Goal: Transaction & Acquisition: Purchase product/service

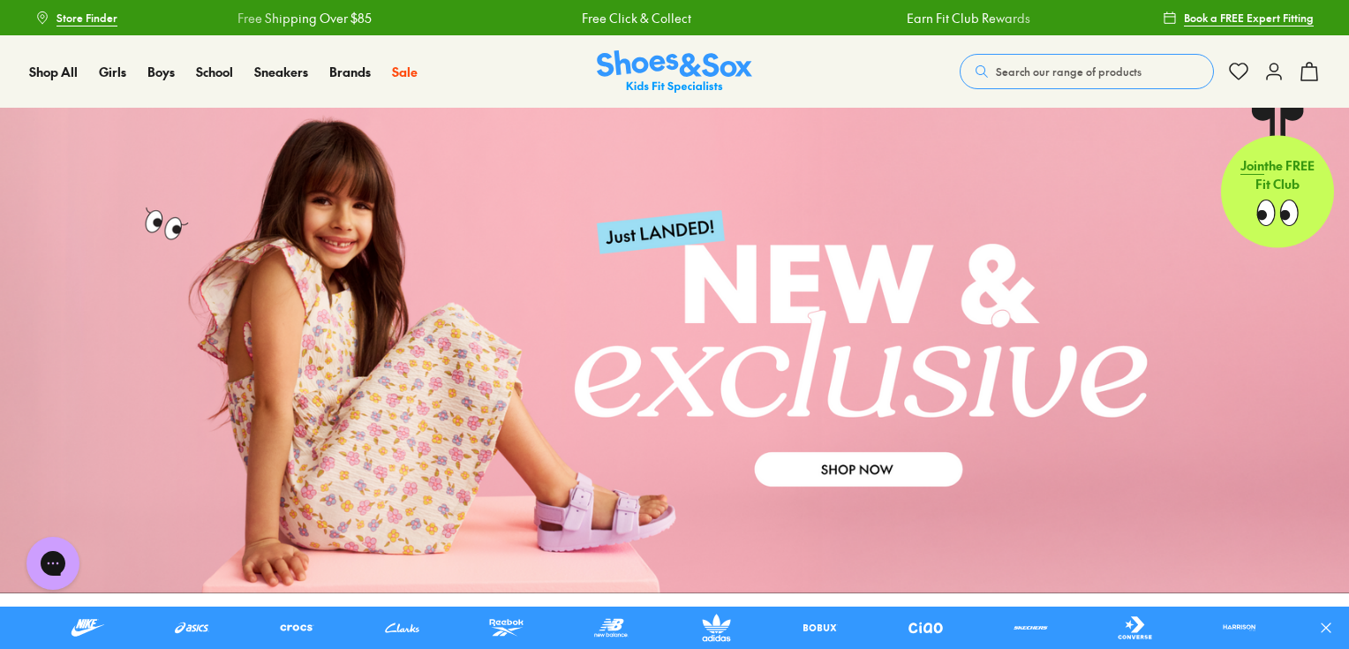
click at [1047, 76] on span "Search our range of products" at bounding box center [1069, 72] width 146 height 16
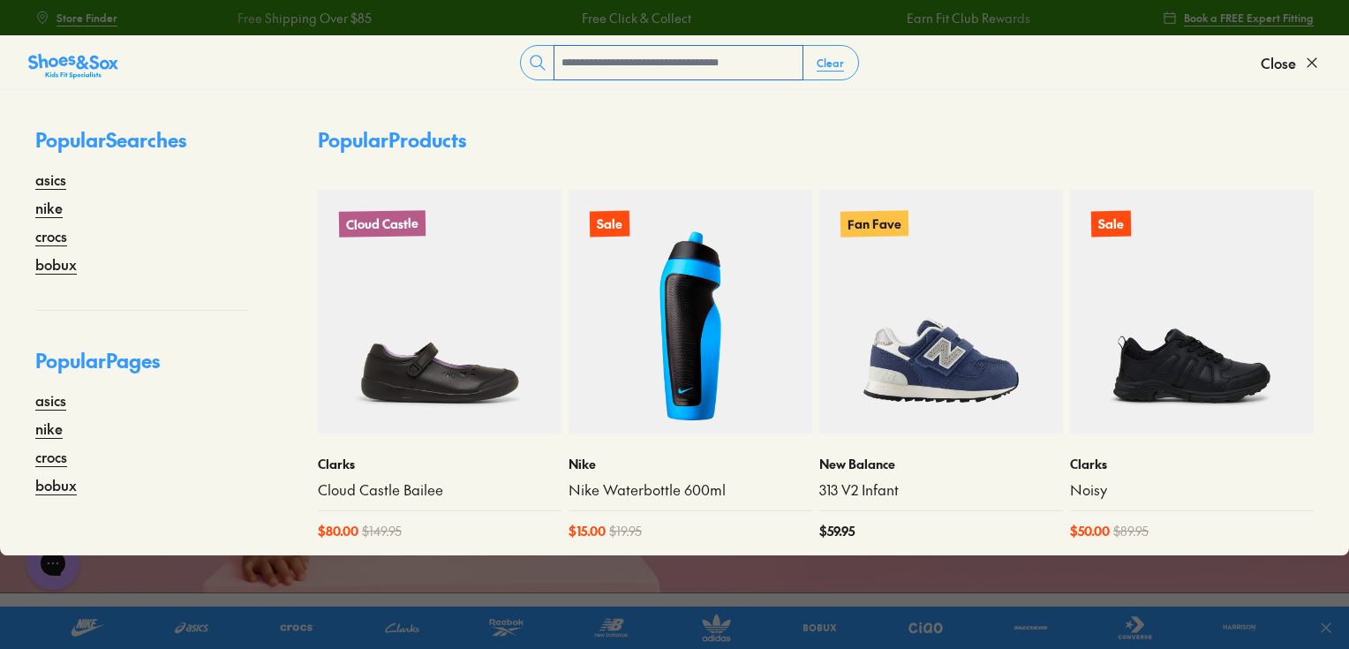
click at [581, 67] on input "text" at bounding box center [679, 63] width 248 height 34
click at [1307, 64] on icon at bounding box center [1312, 63] width 18 height 18
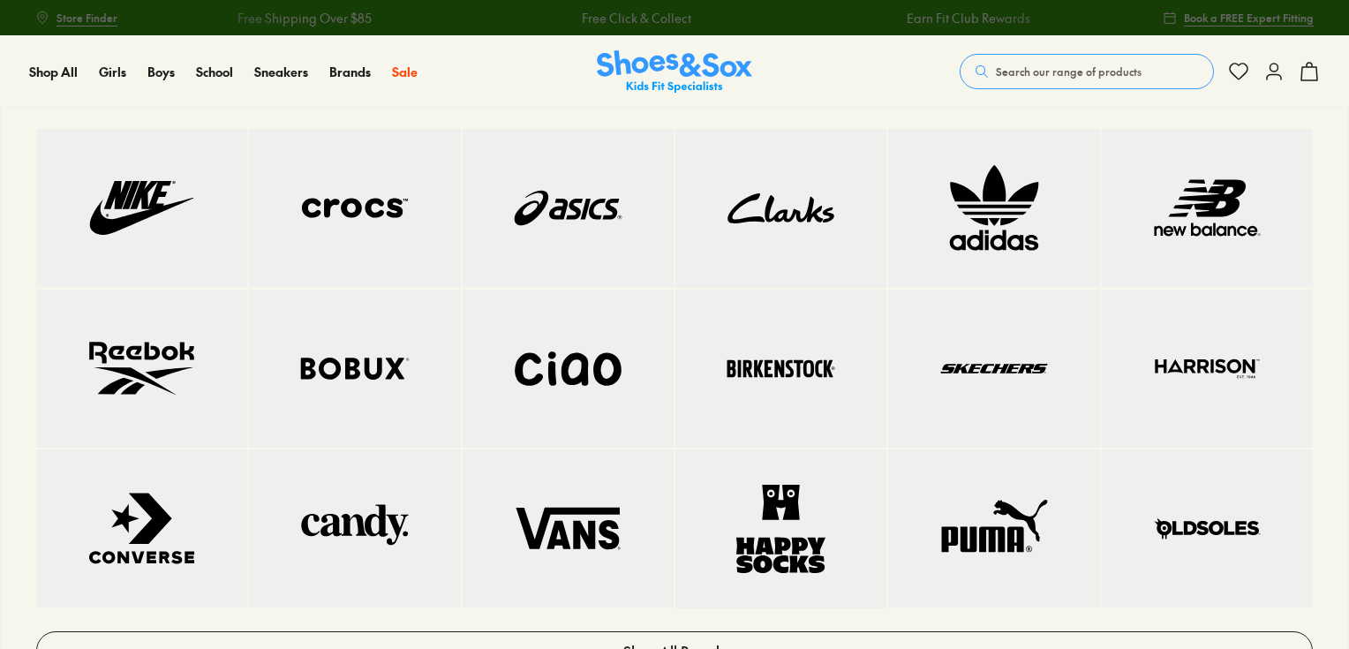
click at [739, 354] on img at bounding box center [781, 369] width 140 height 88
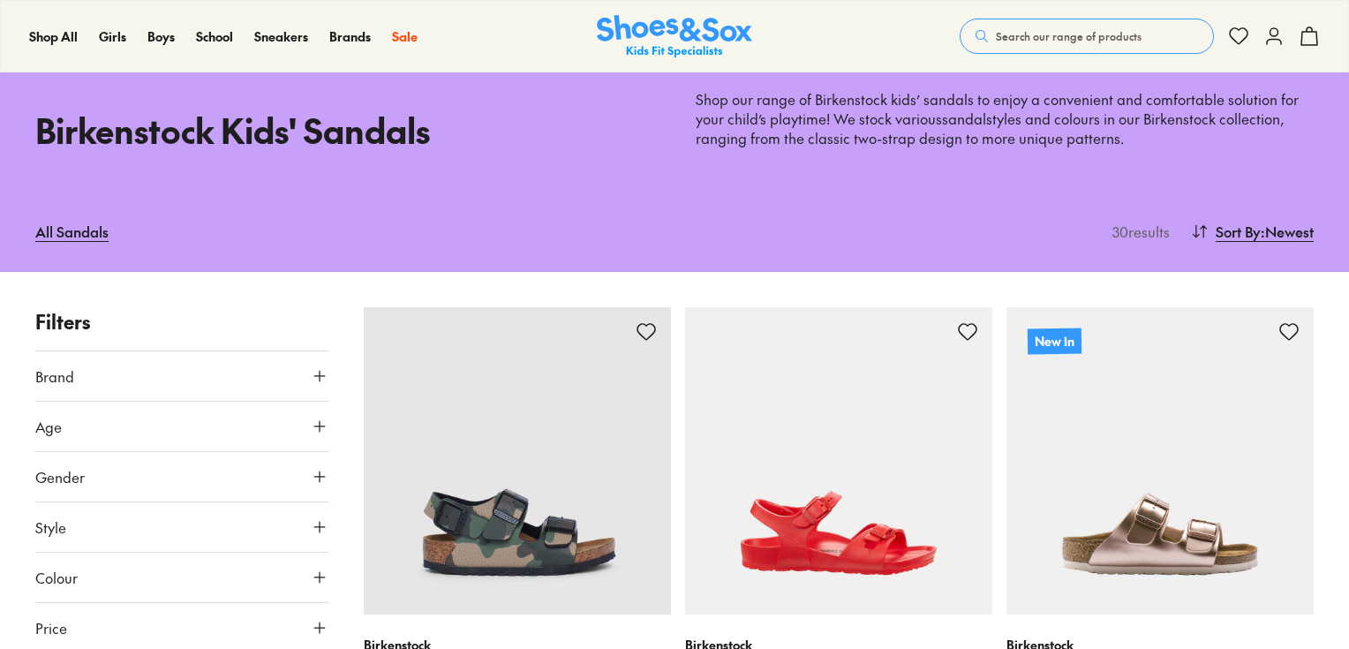
type input "***"
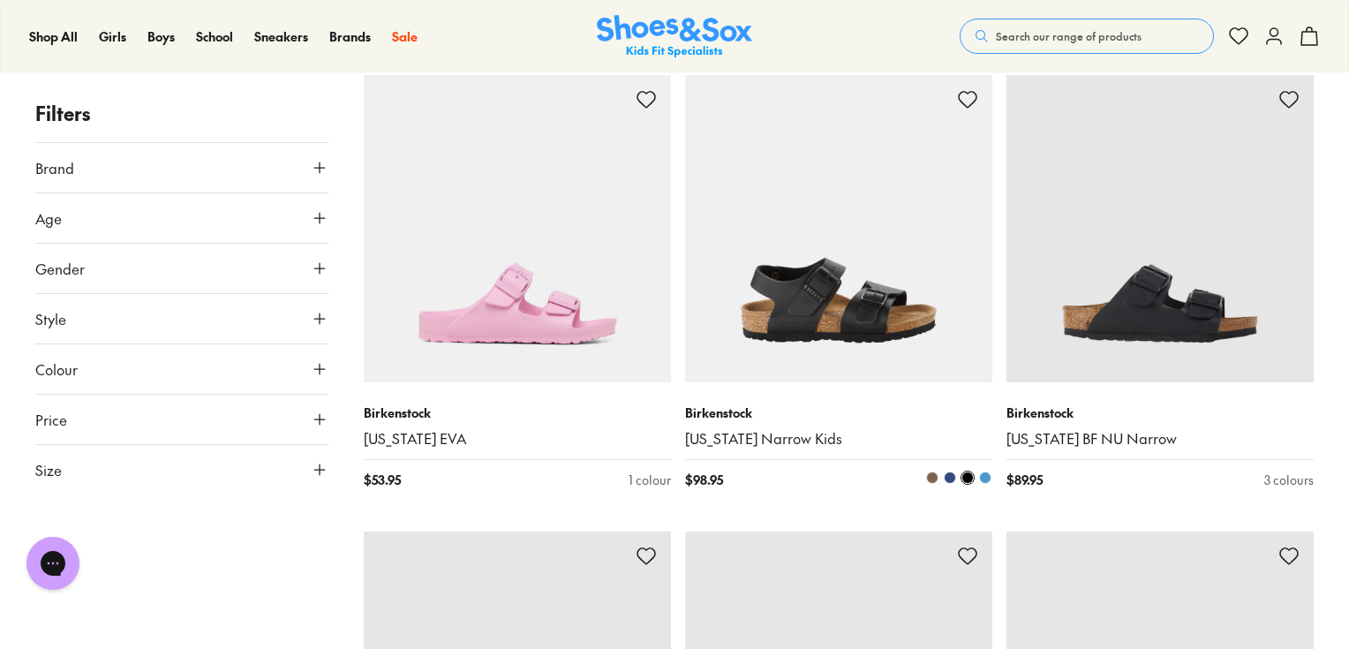
scroll to position [2965, 0]
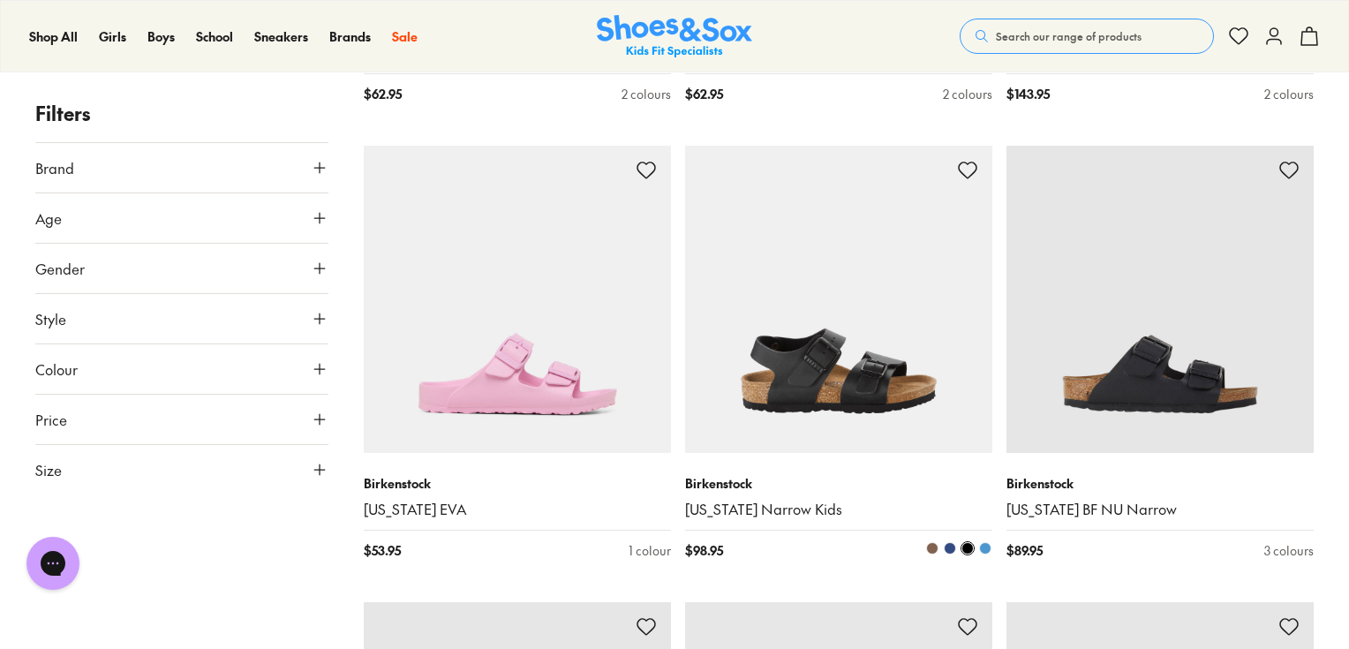
click at [819, 353] on img at bounding box center [838, 299] width 307 height 307
click at [669, 52] on img at bounding box center [674, 36] width 155 height 43
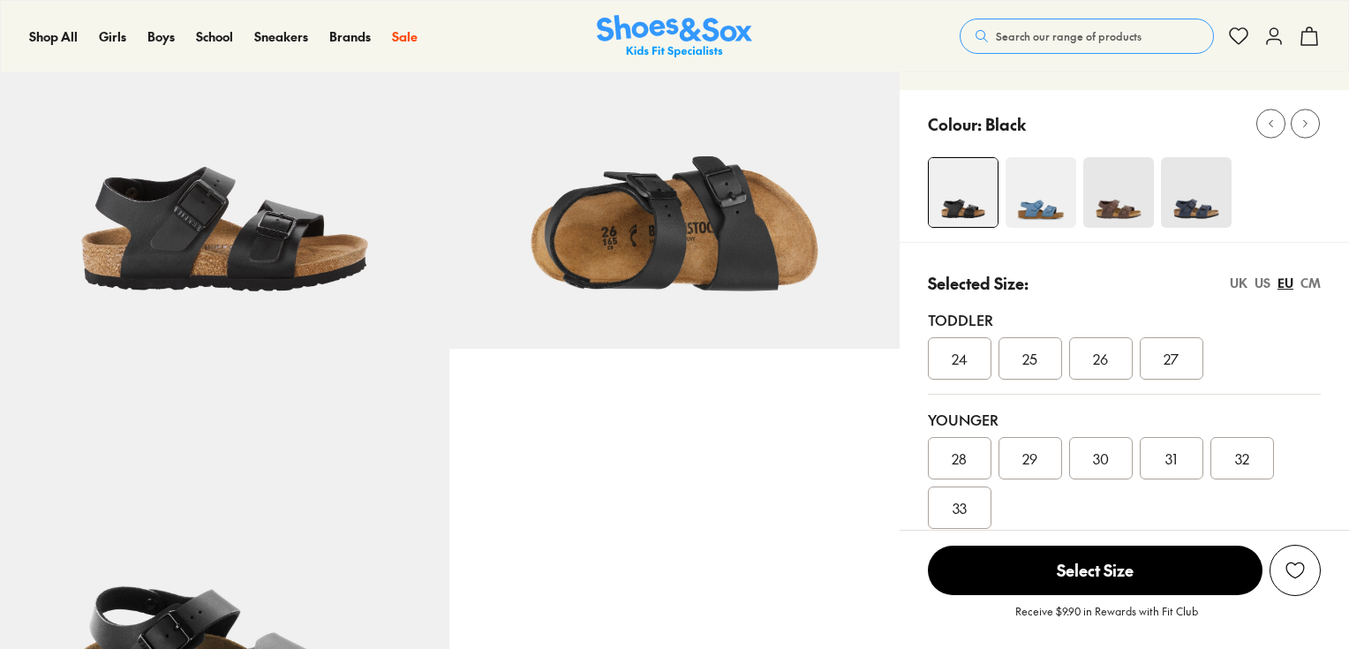
scroll to position [212, 0]
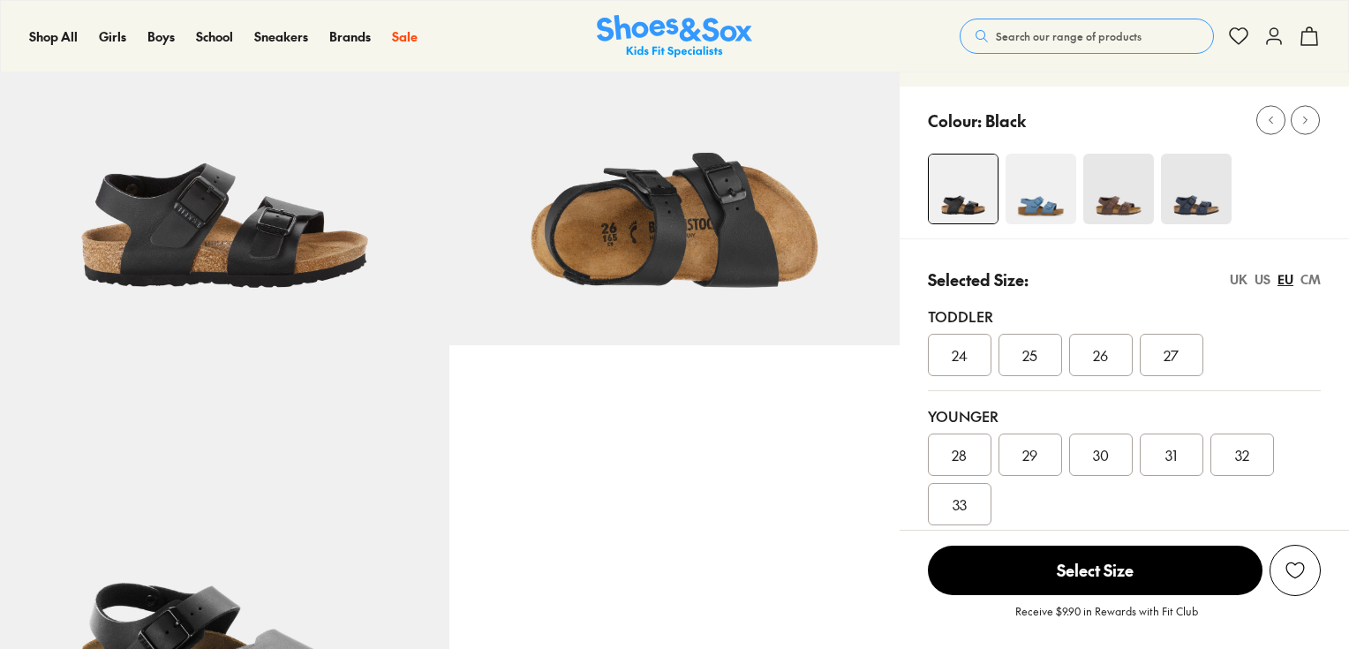
select select "*"
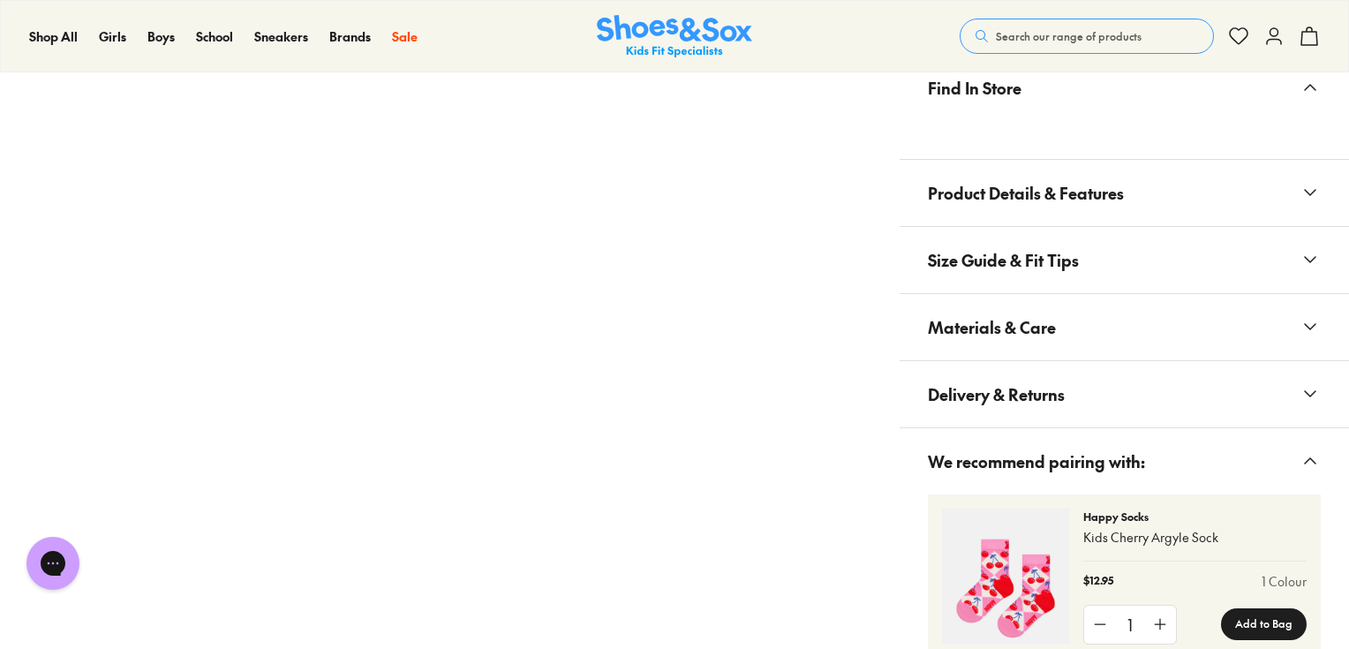
scroll to position [1201, 0]
click at [1102, 382] on button "Delivery & Returns" at bounding box center [1125, 393] width 450 height 66
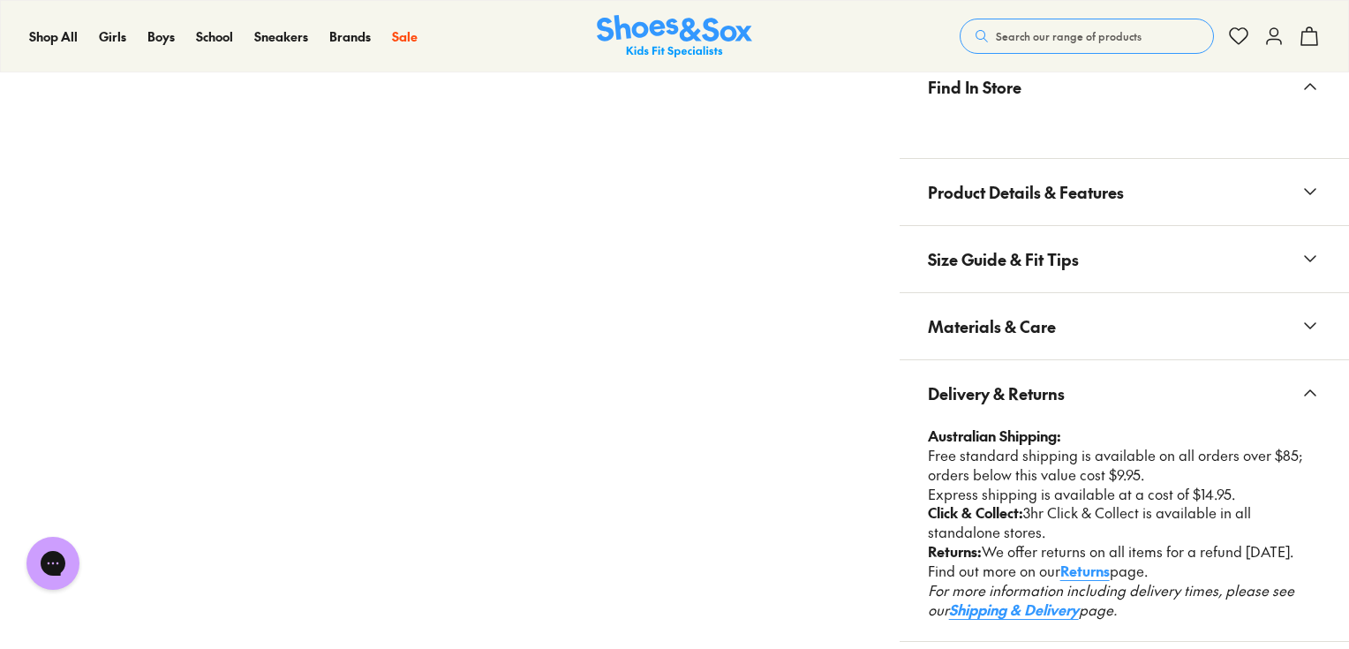
click at [1121, 374] on button "Delivery & Returns" at bounding box center [1125, 393] width 450 height 66
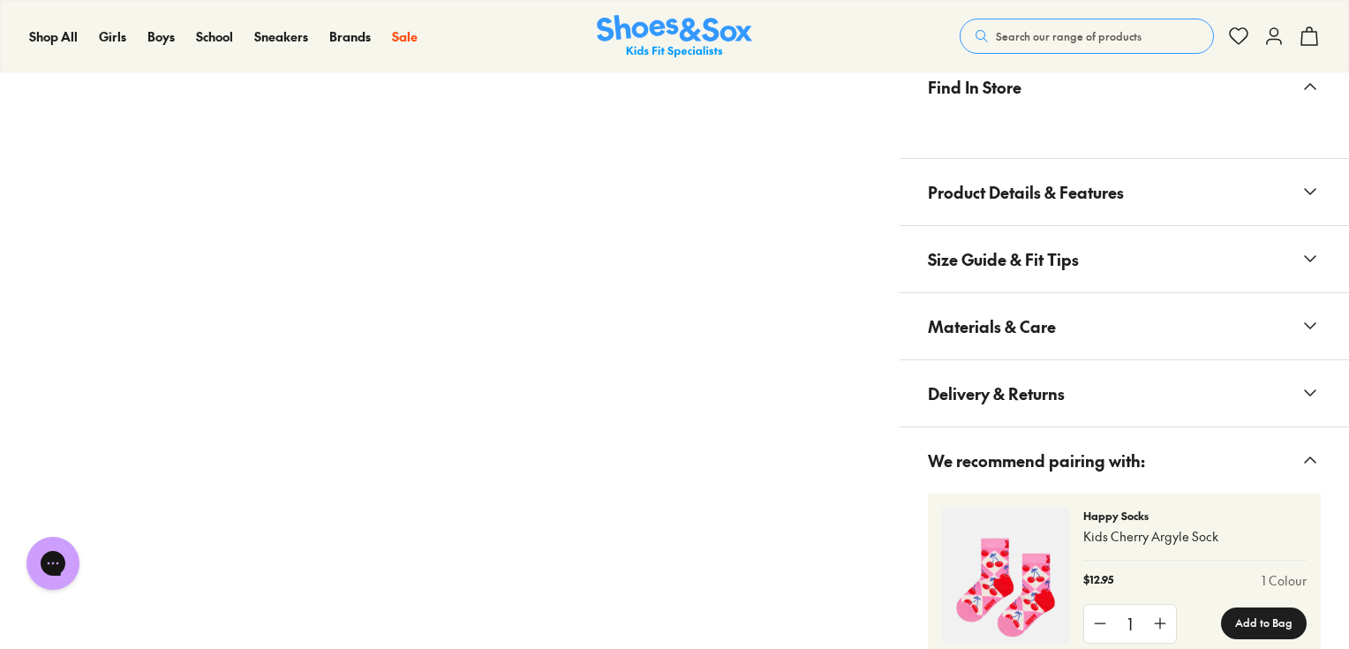
click at [1120, 342] on button "Materials & Care" at bounding box center [1125, 326] width 450 height 66
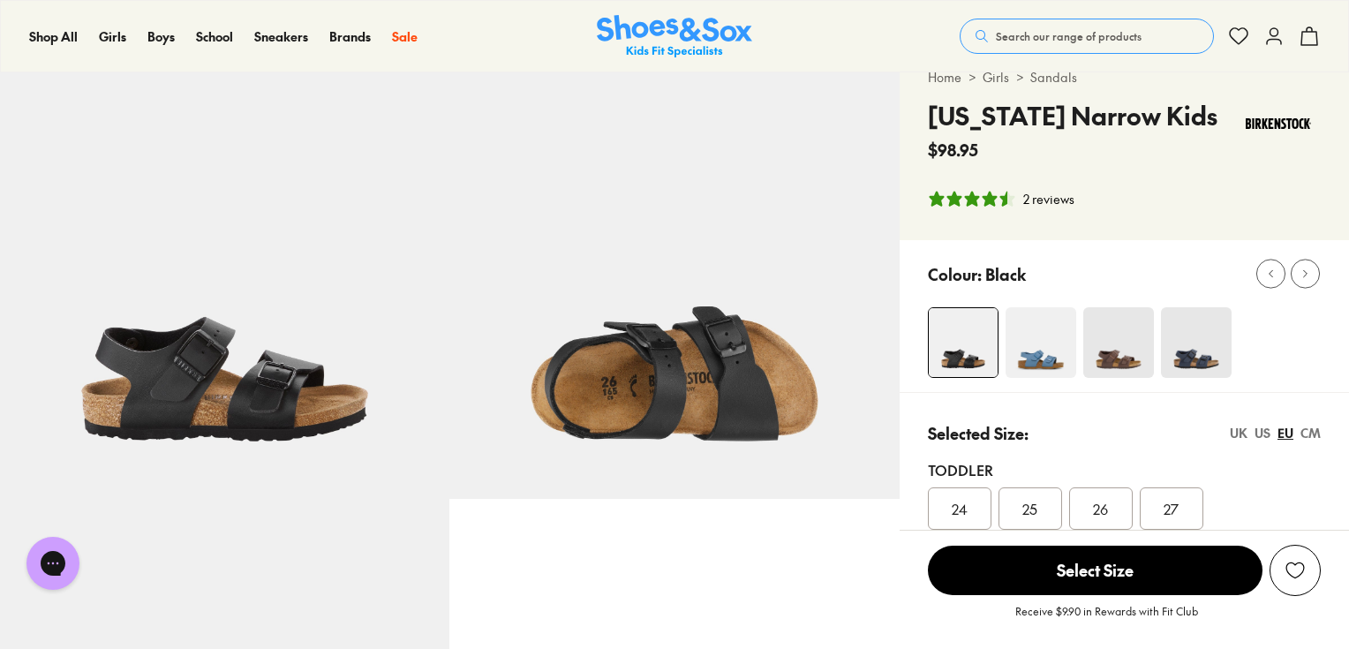
scroll to position [0, 0]
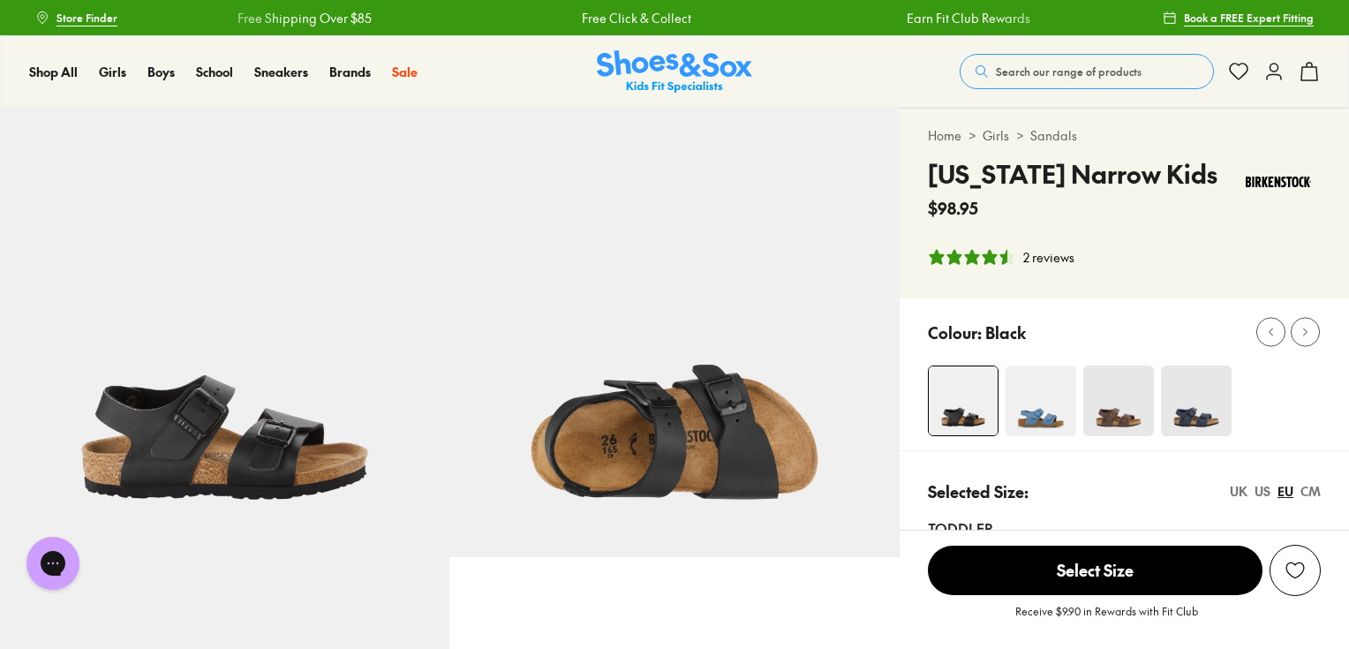
click at [689, 68] on img at bounding box center [674, 71] width 155 height 43
